Goal: Find contact information: Find contact information

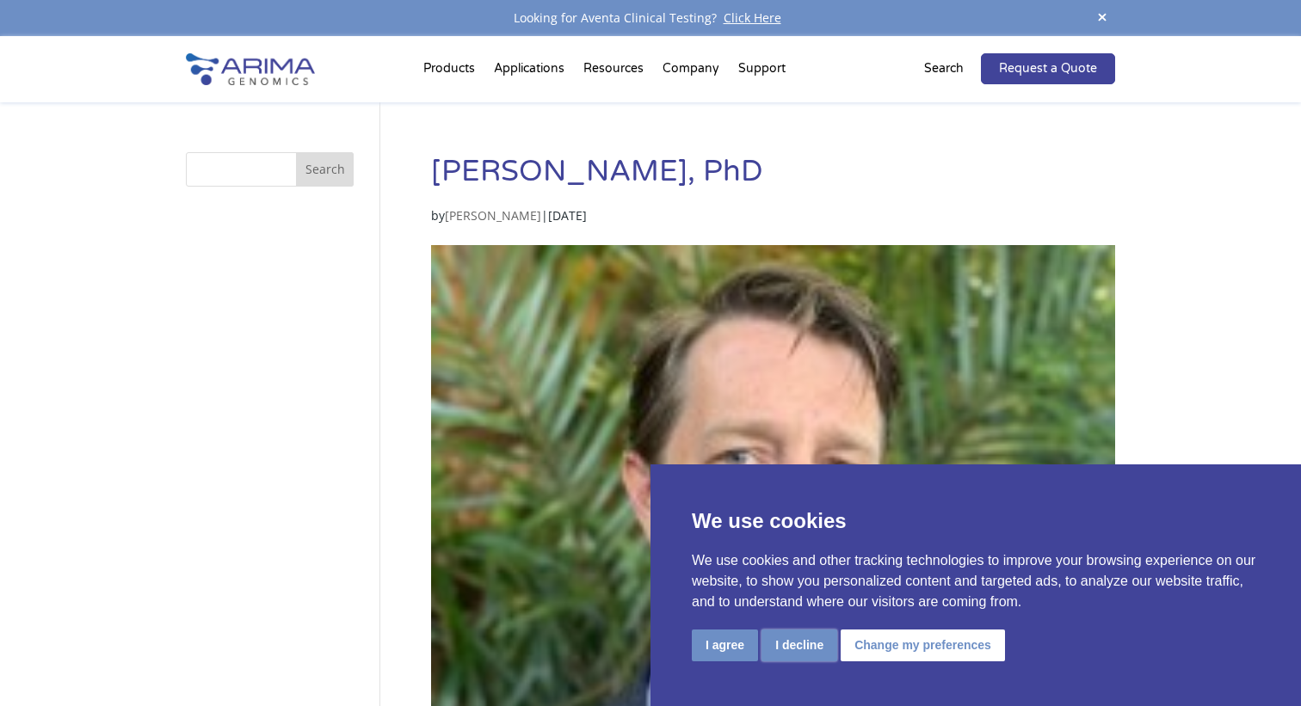
click at [806, 647] on button "I decline" at bounding box center [799, 646] width 76 height 32
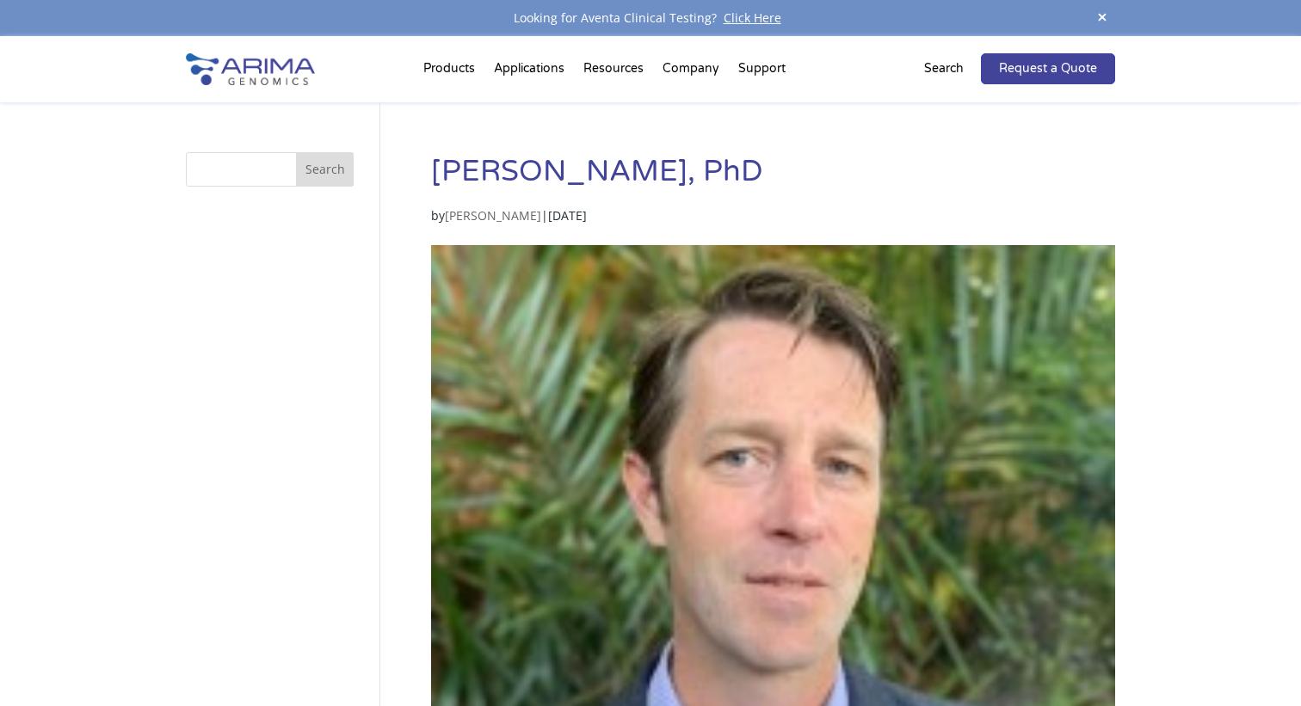
click at [608, 176] on h1 "[PERSON_NAME], PhD" at bounding box center [773, 178] width 684 height 52
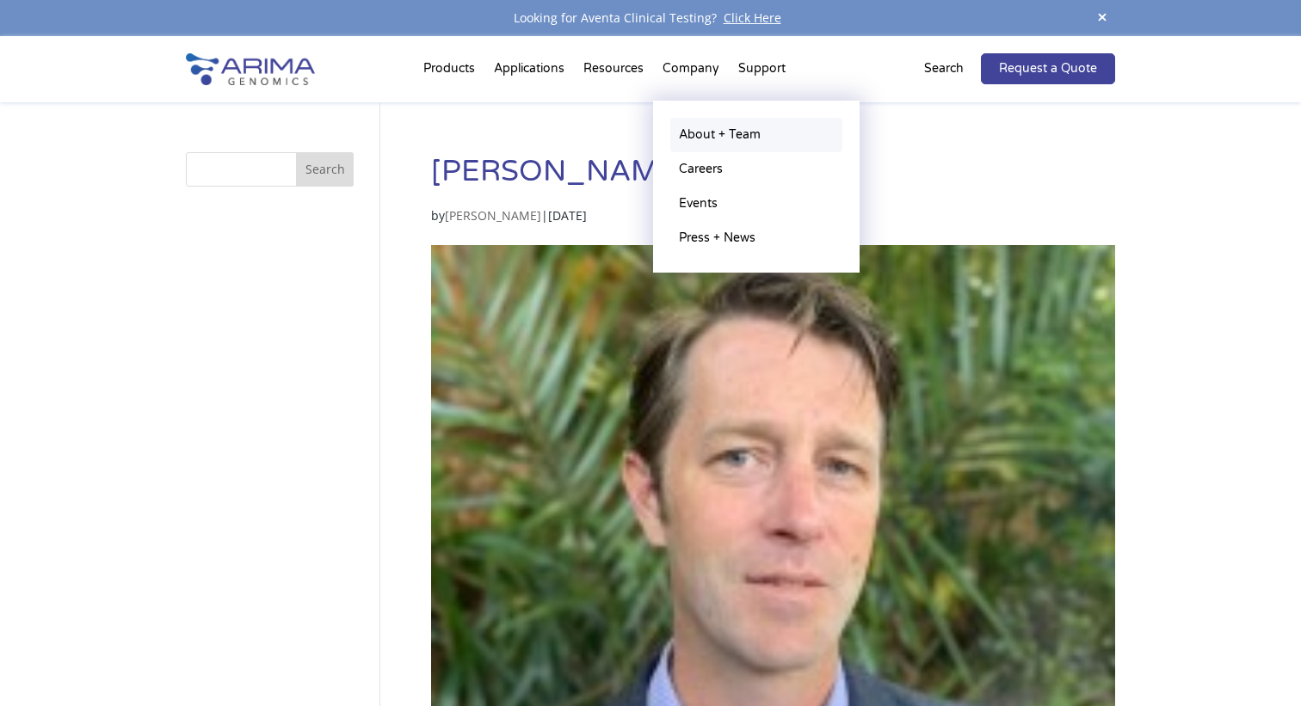
click at [698, 132] on link "About + Team" at bounding box center [756, 135] width 172 height 34
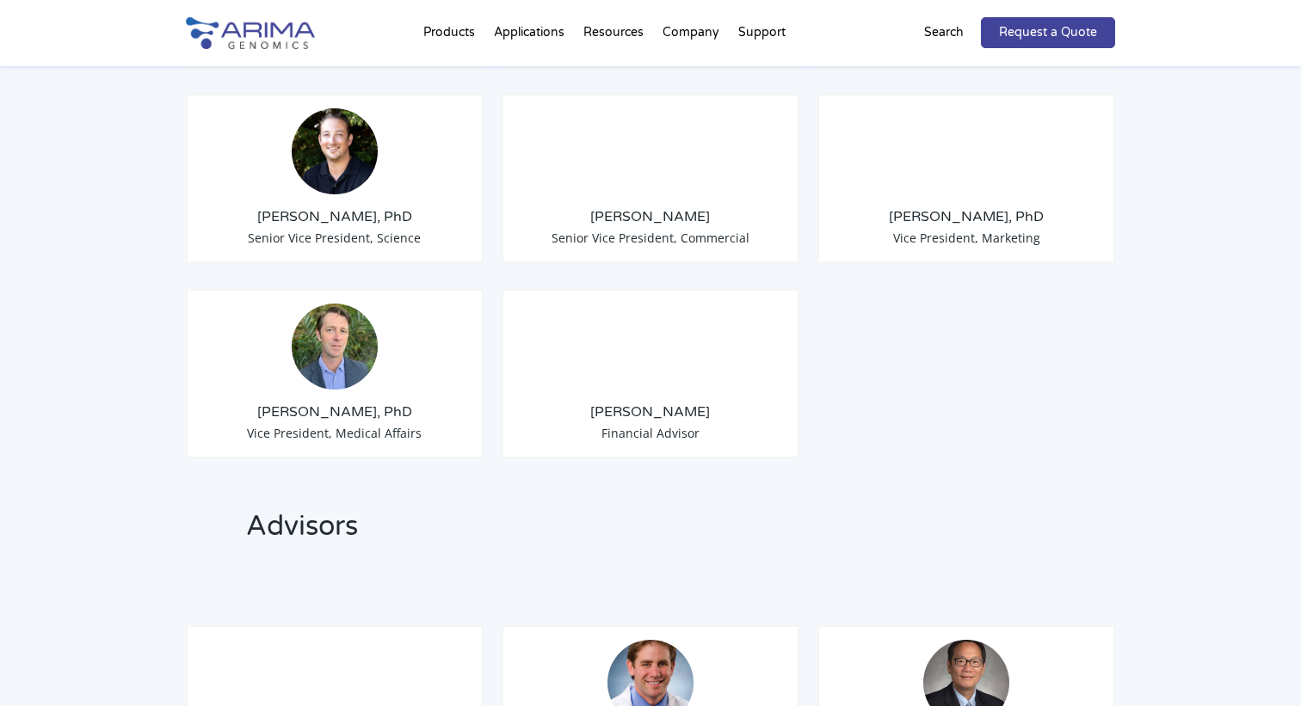
scroll to position [1558, 0]
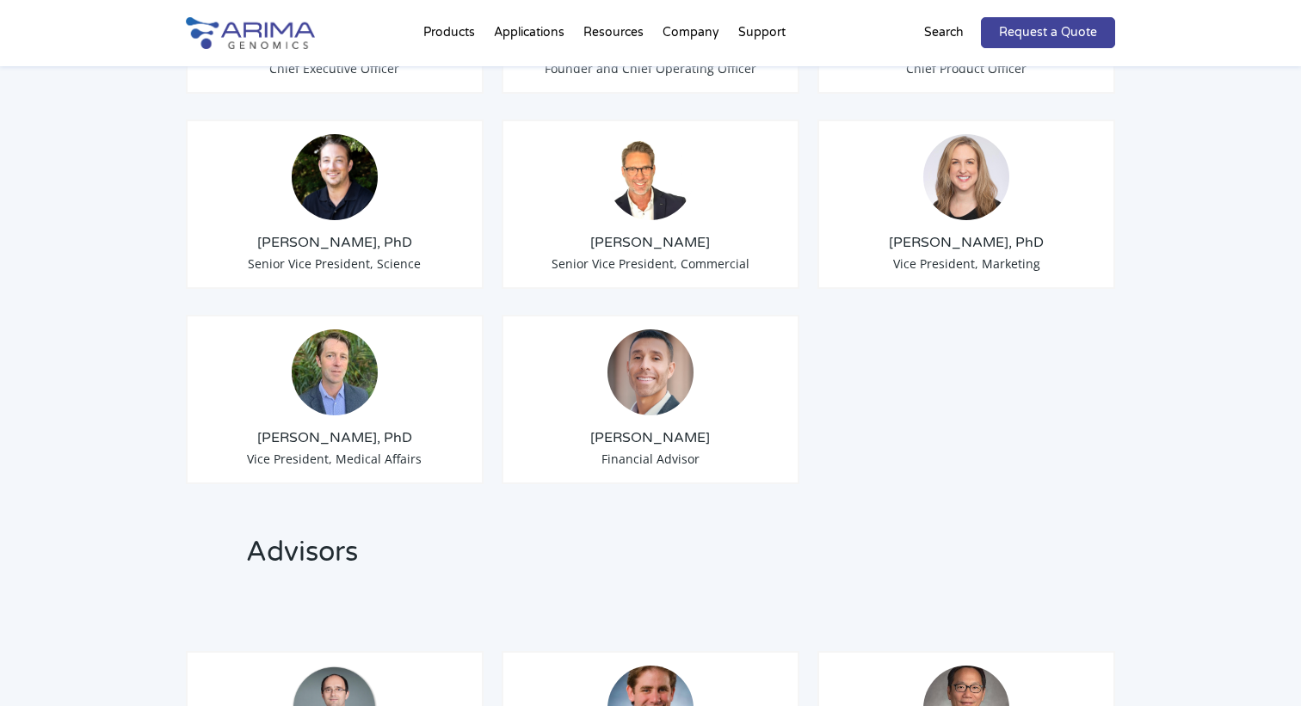
click at [336, 426] on div "Alex Hastie, PhD Vice President, Medical Affairs" at bounding box center [335, 399] width 298 height 169
click at [331, 428] on h3 "[PERSON_NAME], PhD" at bounding box center [334, 437] width 268 height 19
click at [328, 369] on img at bounding box center [335, 373] width 86 height 86
